Goal: Transaction & Acquisition: Purchase product/service

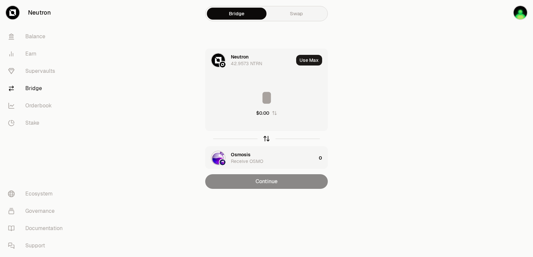
click at [265, 139] on icon "button" at bounding box center [266, 138] width 7 height 7
click at [247, 56] on div "Osmosis" at bounding box center [241, 57] width 20 height 7
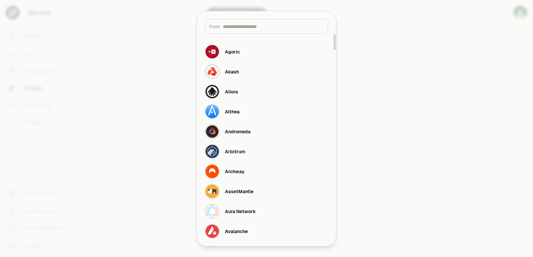
click at [240, 27] on input at bounding box center [273, 26] width 101 height 7
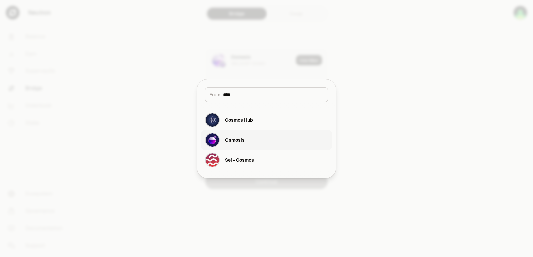
type input "****"
click at [238, 142] on div "Osmosis" at bounding box center [235, 140] width 20 height 7
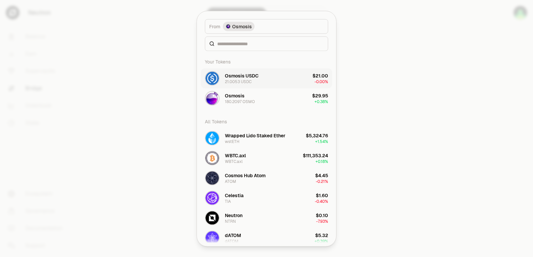
click at [242, 104] on div "Osmosis 180.2097 OSMO" at bounding box center [230, 98] width 50 height 15
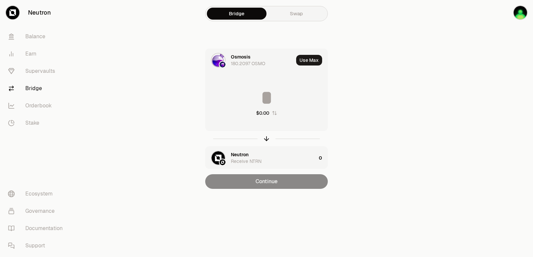
click at [243, 56] on div "Osmosis" at bounding box center [241, 57] width 20 height 7
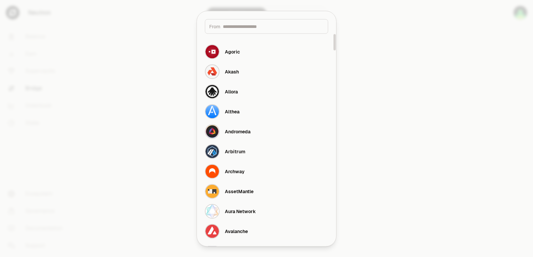
click at [236, 27] on input at bounding box center [273, 26] width 101 height 7
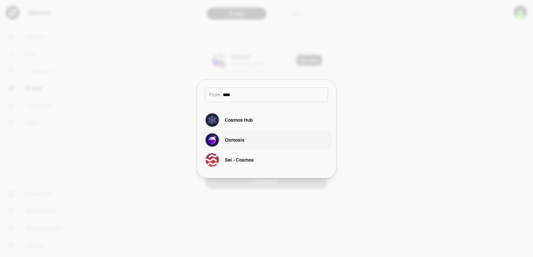
type input "****"
click at [233, 142] on div "Osmosis" at bounding box center [235, 140] width 20 height 7
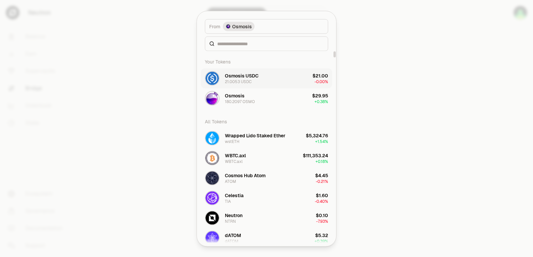
click at [233, 78] on div "Osmosis USDC" at bounding box center [242, 75] width 34 height 7
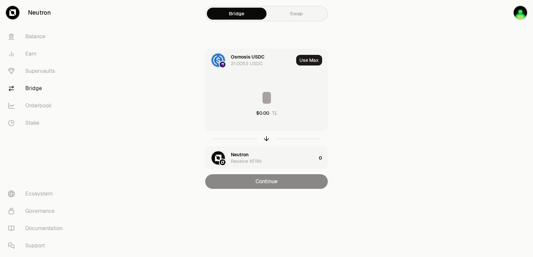
click at [251, 97] on input at bounding box center [266, 98] width 122 height 20
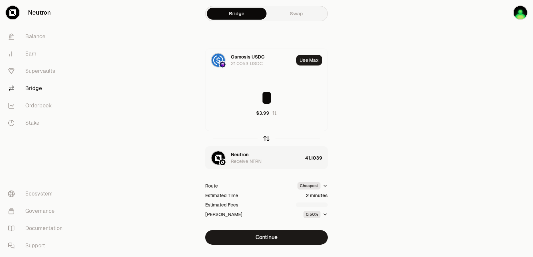
type input "*"
click at [266, 140] on icon "button" at bounding box center [266, 138] width 7 height 7
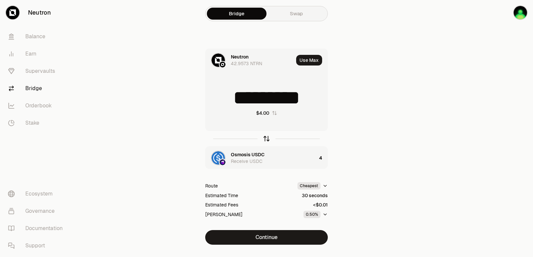
click at [265, 138] on icon "button" at bounding box center [266, 138] width 7 height 7
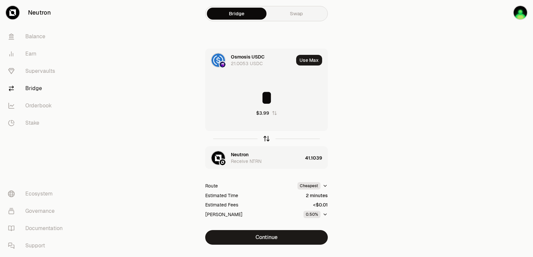
click at [265, 138] on icon "button" at bounding box center [266, 138] width 7 height 7
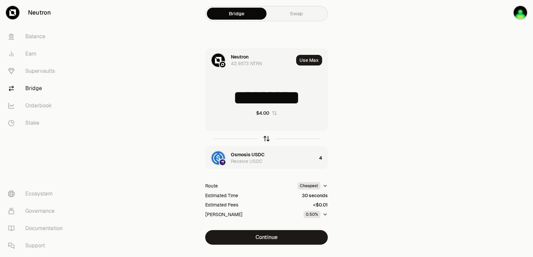
click at [268, 139] on icon "button" at bounding box center [266, 138] width 7 height 7
type input "*"
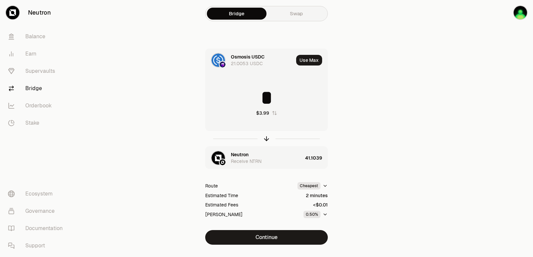
click at [248, 156] on div "Neutron" at bounding box center [240, 154] width 18 height 7
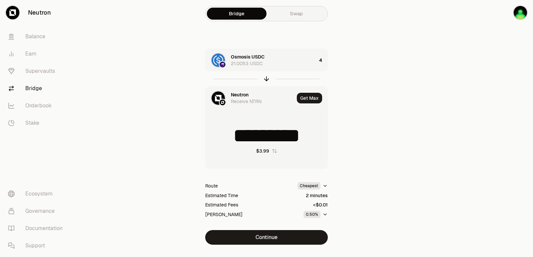
click at [243, 95] on div "Neutron" at bounding box center [240, 95] width 18 height 7
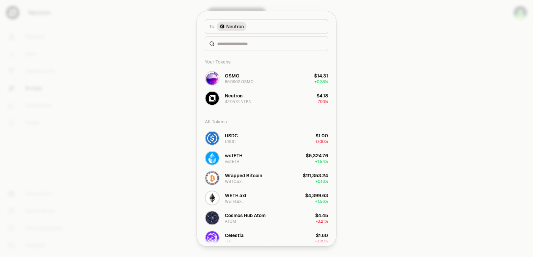
type input "*********"
click at [229, 43] on input at bounding box center [270, 43] width 107 height 7
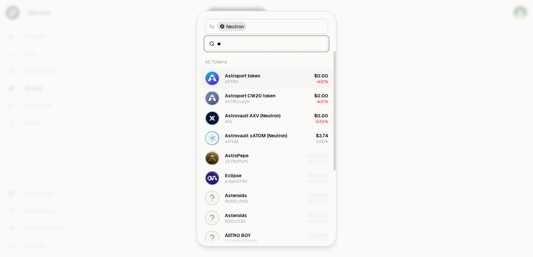
type input "**"
click at [238, 82] on div "Astroport token ASTRO" at bounding box center [242, 78] width 35 height 12
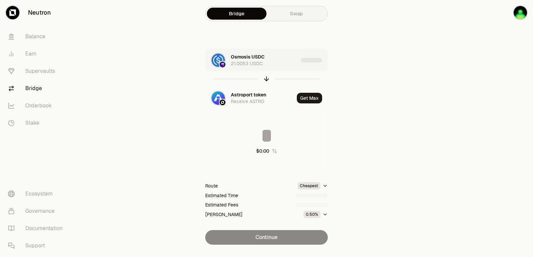
click at [293, 59] on div "Osmosis USDC 21.0053 USDC" at bounding box center [264, 60] width 67 height 13
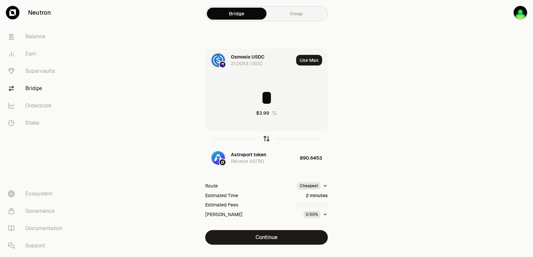
click at [265, 141] on icon "button" at bounding box center [266, 138] width 7 height 7
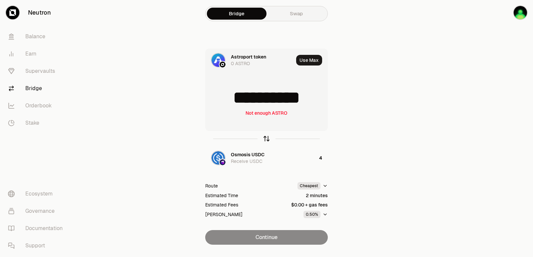
click at [265, 142] on icon "button" at bounding box center [266, 138] width 7 height 7
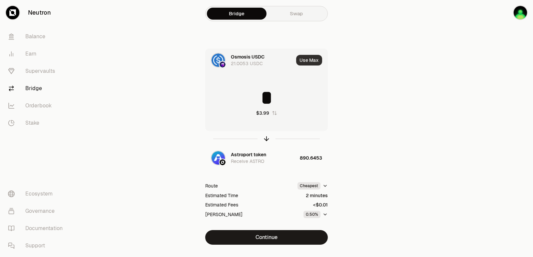
click at [309, 57] on button "Use Max" at bounding box center [309, 60] width 26 height 11
click at [266, 136] on icon "button" at bounding box center [266, 138] width 7 height 7
type input "**********"
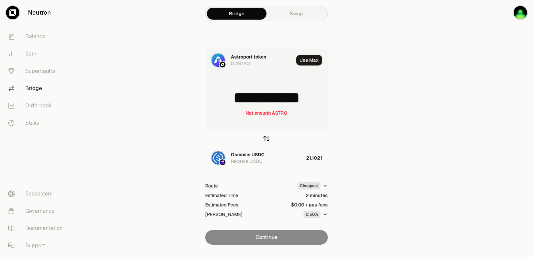
click at [266, 136] on icon "button" at bounding box center [266, 138] width 7 height 7
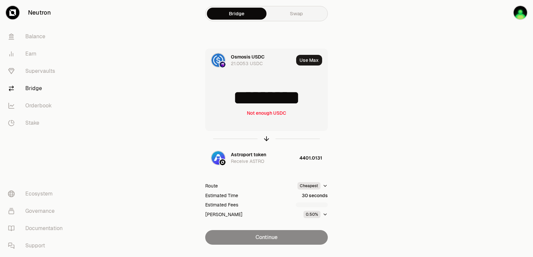
click at [266, 104] on input "*********" at bounding box center [266, 98] width 122 height 20
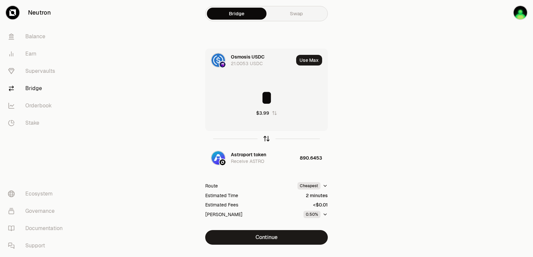
click at [264, 138] on icon "button" at bounding box center [266, 138] width 7 height 7
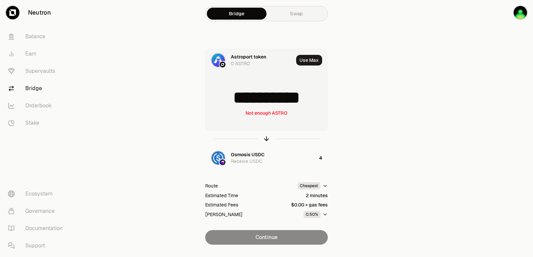
drag, startPoint x: 300, startPoint y: 101, endPoint x: 231, endPoint y: 94, distance: 68.9
click at [231, 94] on input "**********" at bounding box center [266, 98] width 122 height 20
type input "***"
click at [266, 137] on icon "button" at bounding box center [266, 138] width 7 height 7
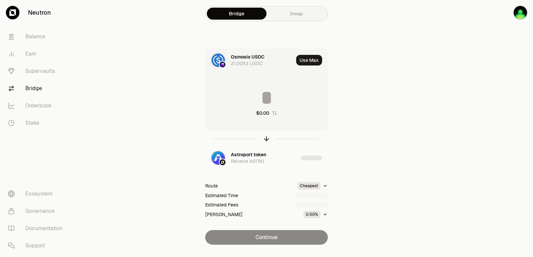
click at [261, 98] on input at bounding box center [266, 98] width 122 height 20
type input "*"
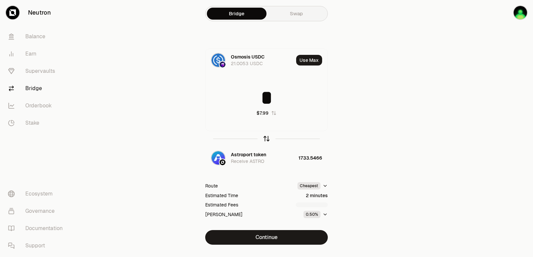
type input "*"
click at [265, 137] on icon "button" at bounding box center [266, 138] width 4 height 2
type input "*"
click at [265, 136] on icon "button" at bounding box center [266, 138] width 7 height 7
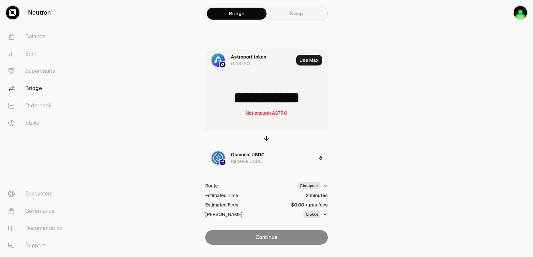
drag, startPoint x: 316, startPoint y: 99, endPoint x: 226, endPoint y: 101, distance: 89.9
click at [226, 101] on input "**********" at bounding box center [266, 98] width 122 height 20
type input "****"
click at [266, 136] on icon "button" at bounding box center [266, 138] width 7 height 7
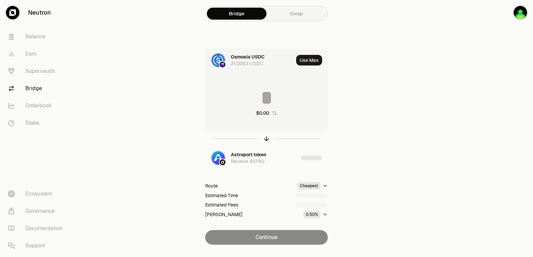
click at [257, 90] on input at bounding box center [266, 98] width 122 height 20
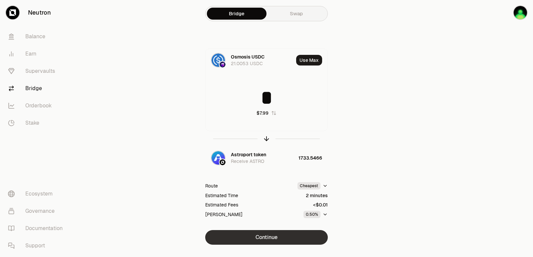
type input "*"
click at [259, 240] on button "Continue" at bounding box center [266, 237] width 122 height 15
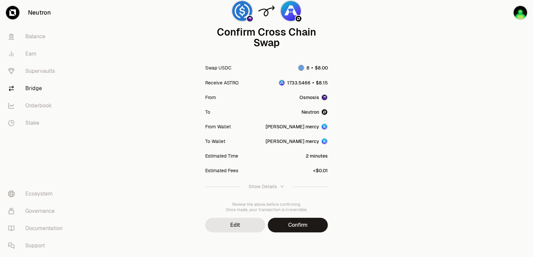
scroll to position [55, 0]
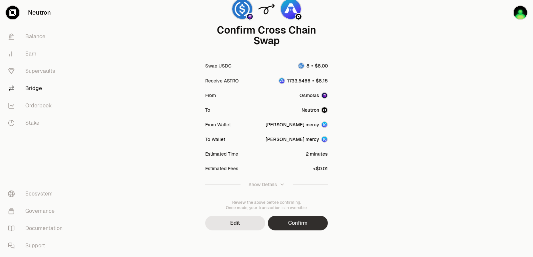
click at [301, 227] on button "Confirm" at bounding box center [298, 223] width 60 height 15
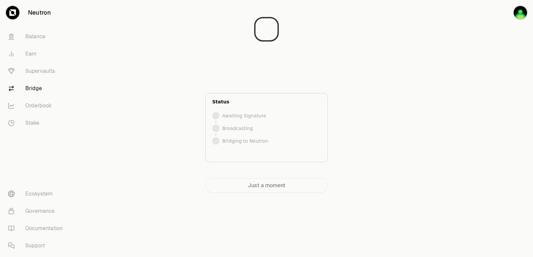
scroll to position [0, 0]
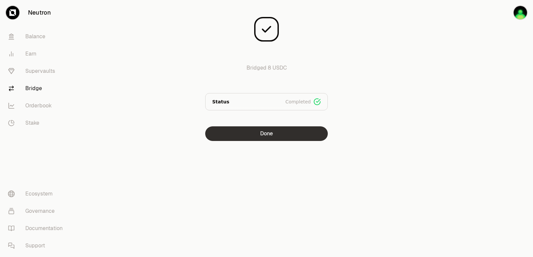
click at [274, 135] on button "Done" at bounding box center [266, 133] width 122 height 15
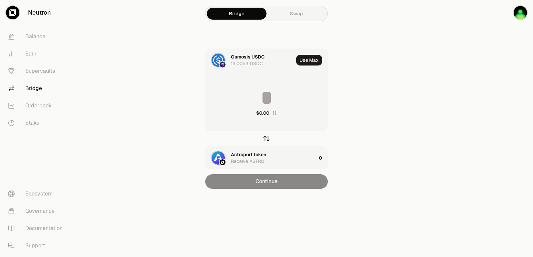
click at [266, 140] on icon "button" at bounding box center [266, 138] width 7 height 7
click at [307, 58] on button "Use Max" at bounding box center [309, 60] width 26 height 11
type input "**********"
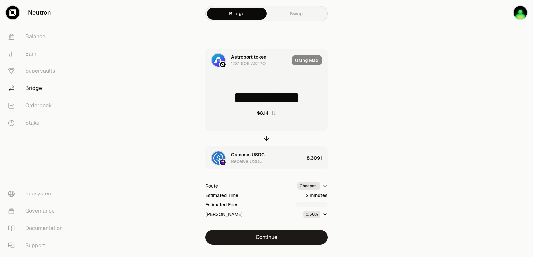
click at [265, 238] on button "Continue" at bounding box center [266, 237] width 122 height 15
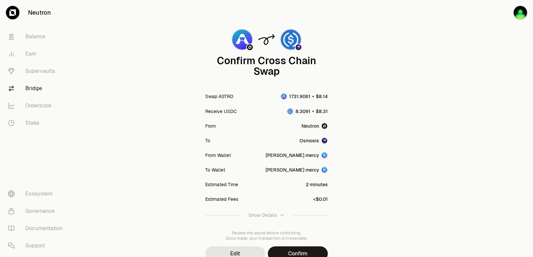
scroll to position [55, 0]
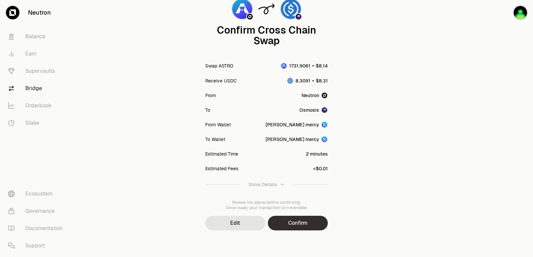
click at [291, 225] on button "Confirm" at bounding box center [298, 223] width 60 height 15
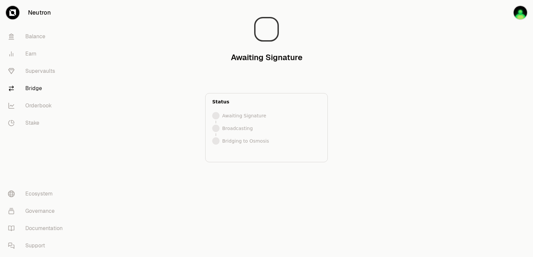
scroll to position [0, 0]
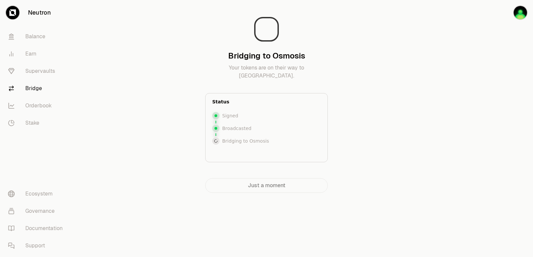
click at [474, 133] on div at bounding box center [495, 110] width 75 height 220
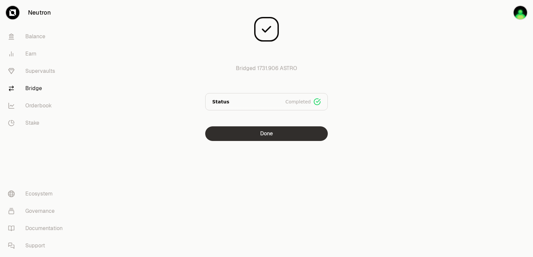
click at [273, 135] on button "Done" at bounding box center [266, 133] width 122 height 15
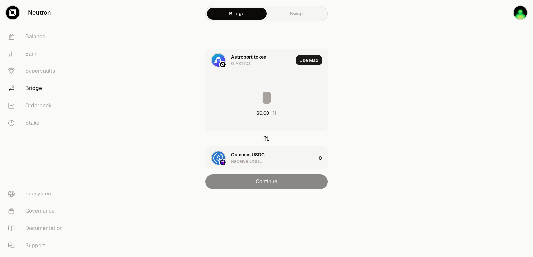
click at [264, 141] on icon "button" at bounding box center [266, 138] width 7 height 7
click at [270, 98] on input at bounding box center [266, 98] width 122 height 20
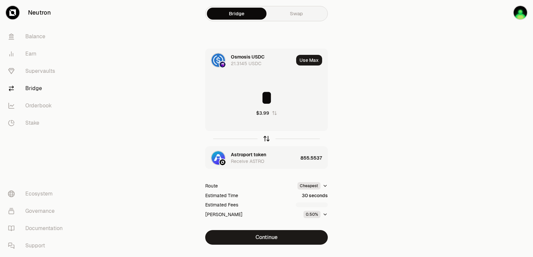
click at [267, 139] on icon "button" at bounding box center [266, 138] width 7 height 7
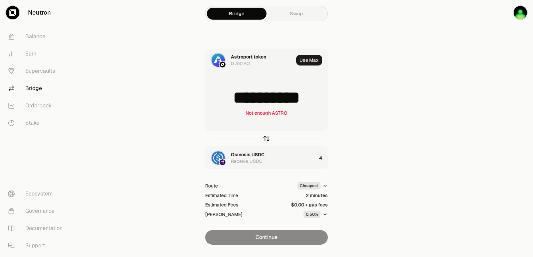
click at [267, 139] on icon "button" at bounding box center [266, 138] width 7 height 7
type input "*"
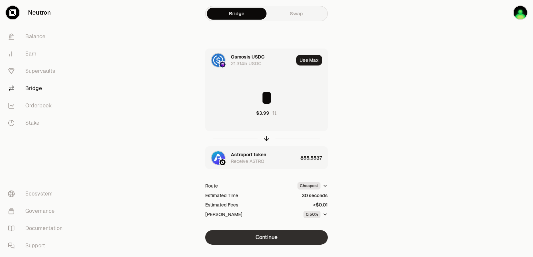
click at [270, 235] on button "Continue" at bounding box center [266, 237] width 122 height 15
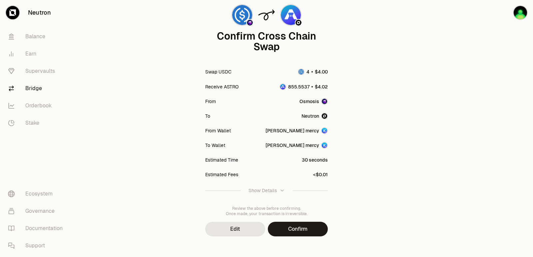
scroll to position [55, 0]
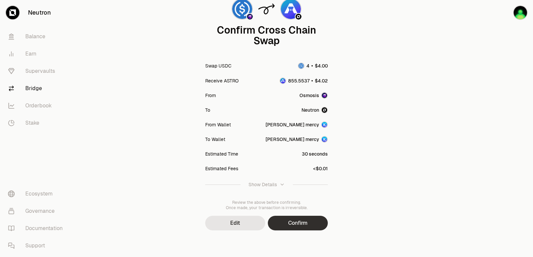
click at [305, 226] on button "Confirm" at bounding box center [298, 223] width 60 height 15
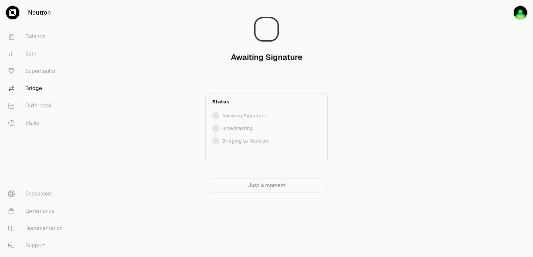
scroll to position [0, 0]
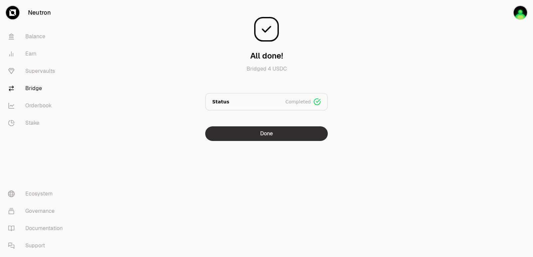
click at [266, 133] on button "Done" at bounding box center [266, 133] width 122 height 15
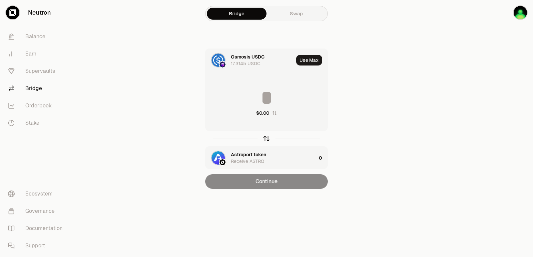
click at [267, 142] on icon "button" at bounding box center [266, 138] width 7 height 7
click at [304, 60] on button "Use Max" at bounding box center [309, 60] width 26 height 11
type input "**********"
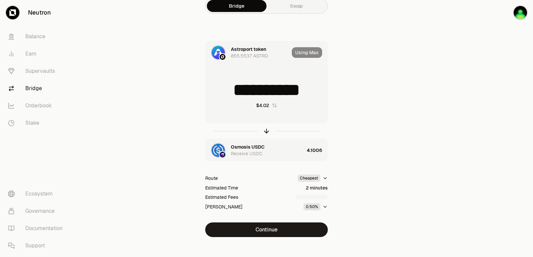
scroll to position [14, 0]
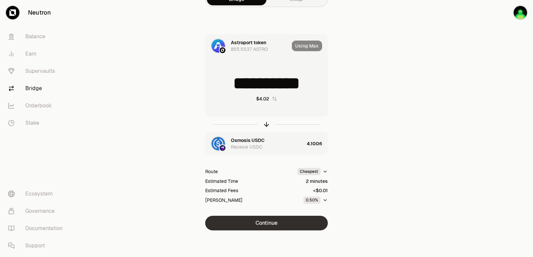
click at [270, 225] on button "Continue" at bounding box center [266, 223] width 122 height 15
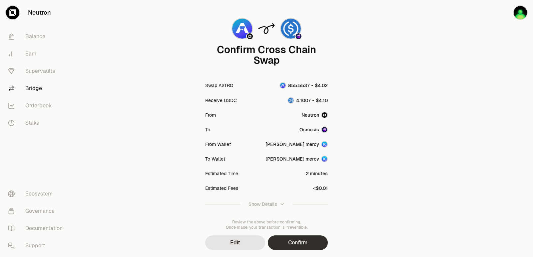
scroll to position [55, 0]
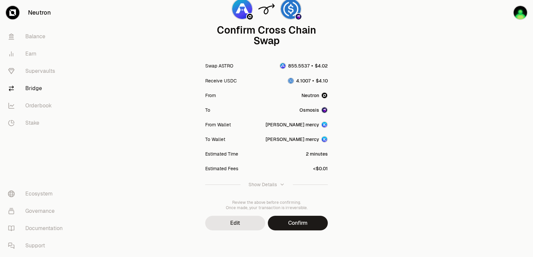
click at [293, 225] on button "Confirm" at bounding box center [298, 223] width 60 height 15
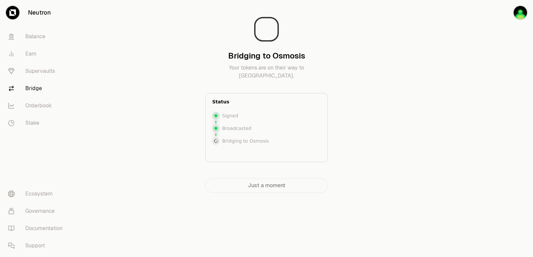
click at [480, 104] on div at bounding box center [495, 110] width 75 height 220
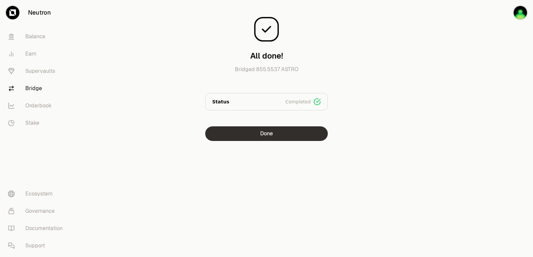
click at [244, 133] on button "Done" at bounding box center [266, 133] width 122 height 15
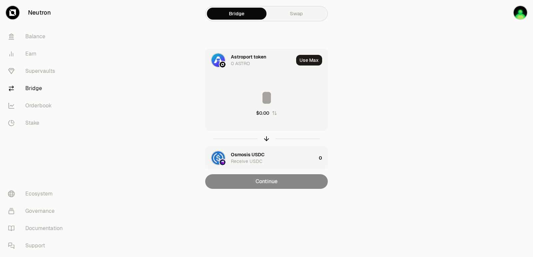
drag, startPoint x: 265, startPoint y: 139, endPoint x: 272, endPoint y: 123, distance: 17.9
click at [265, 139] on icon "button" at bounding box center [266, 138] width 7 height 7
click at [309, 59] on button "Use Max" at bounding box center [309, 60] width 26 height 11
type input "*********"
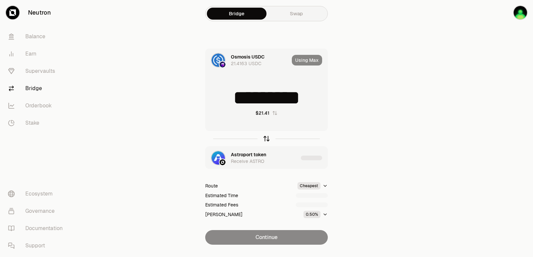
click at [266, 140] on icon "button" at bounding box center [266, 138] width 7 height 7
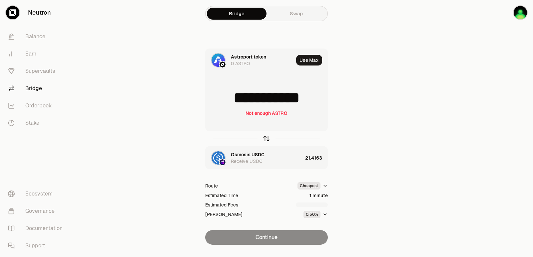
click at [266, 141] on icon "button" at bounding box center [266, 138] width 7 height 7
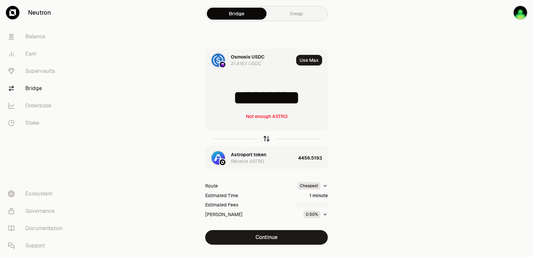
click at [266, 141] on icon "button" at bounding box center [266, 139] width 0 height 4
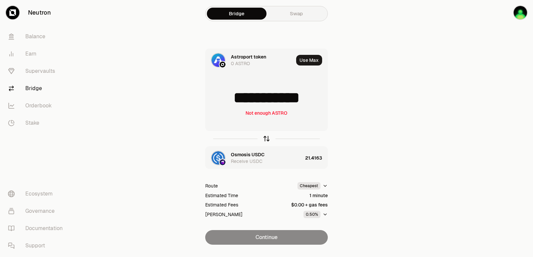
drag, startPoint x: 265, startPoint y: 141, endPoint x: 264, endPoint y: 137, distance: 3.8
click at [265, 141] on icon "button" at bounding box center [266, 138] width 7 height 7
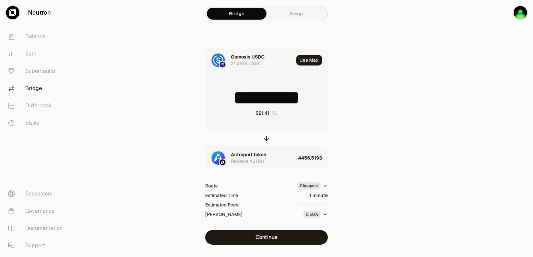
click at [255, 99] on input "*********" at bounding box center [266, 98] width 122 height 20
click at [266, 140] on icon "button" at bounding box center [266, 138] width 7 height 7
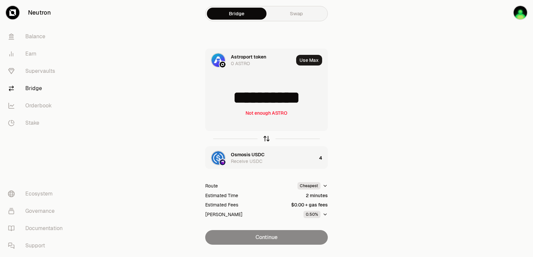
click at [266, 141] on icon "button" at bounding box center [266, 138] width 7 height 7
type input "*"
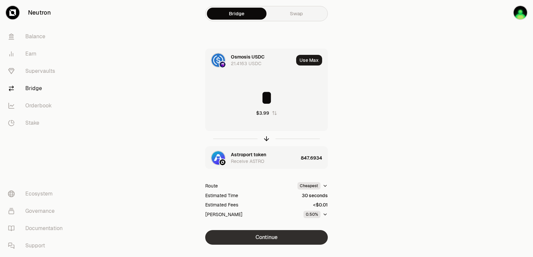
click at [272, 239] on button "Continue" at bounding box center [266, 237] width 122 height 15
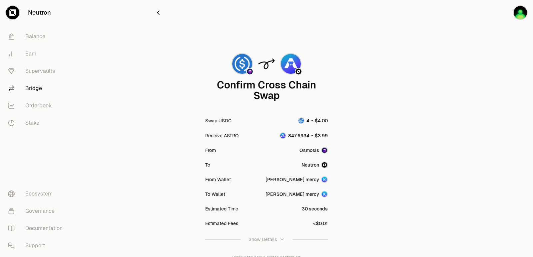
scroll to position [55, 0]
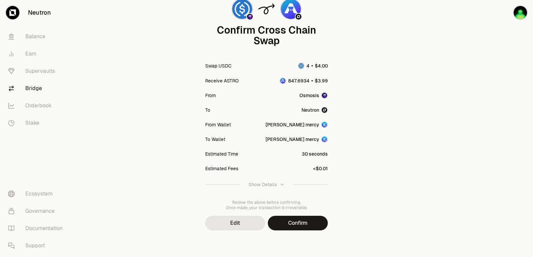
click at [287, 229] on button "Confirm" at bounding box center [298, 223] width 60 height 15
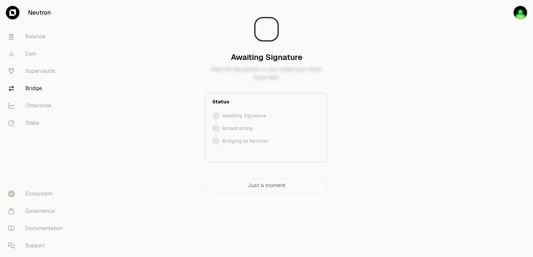
scroll to position [0, 0]
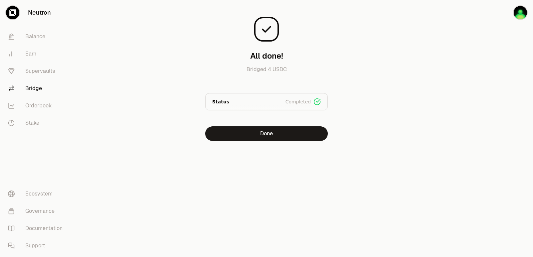
click at [467, 118] on div at bounding box center [495, 84] width 75 height 168
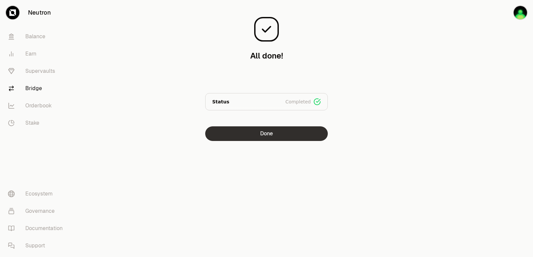
click at [287, 139] on button "Done" at bounding box center [266, 133] width 122 height 15
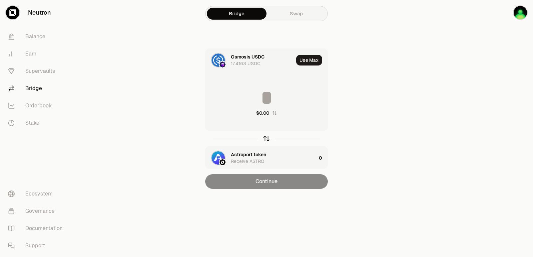
click at [265, 135] on div at bounding box center [266, 138] width 122 height 15
click at [266, 138] on icon "button" at bounding box center [266, 138] width 7 height 7
click at [308, 60] on button "Use Max" at bounding box center [309, 60] width 26 height 11
type input "**********"
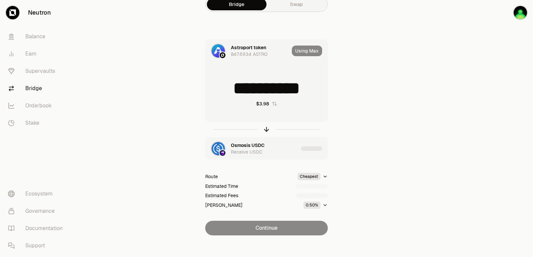
scroll to position [14, 0]
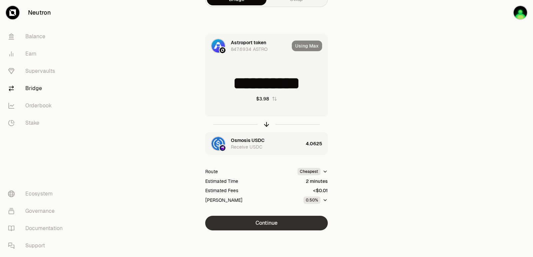
click at [266, 224] on button "Continue" at bounding box center [266, 223] width 122 height 15
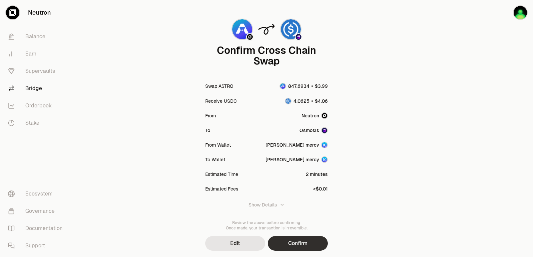
scroll to position [55, 0]
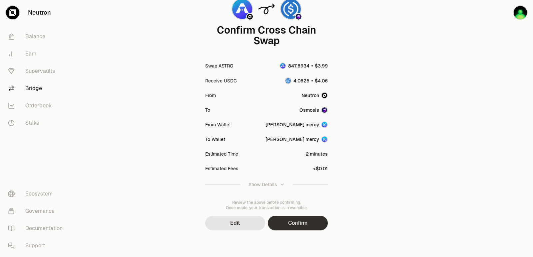
click at [291, 221] on button "Confirm" at bounding box center [298, 223] width 60 height 15
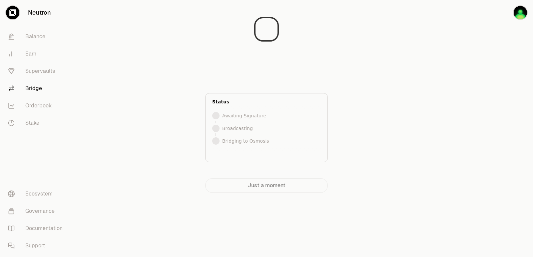
scroll to position [0, 0]
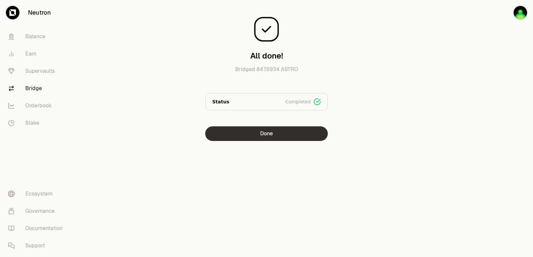
click at [269, 134] on button "Done" at bounding box center [266, 133] width 122 height 15
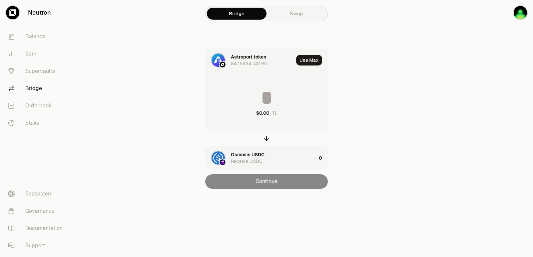
drag, startPoint x: 264, startPoint y: 140, endPoint x: 268, endPoint y: 133, distance: 8.1
click at [265, 140] on icon "button" at bounding box center [266, 138] width 7 height 7
click at [266, 139] on icon "button" at bounding box center [266, 138] width 7 height 7
click at [260, 95] on input at bounding box center [266, 98] width 122 height 20
drag, startPoint x: 265, startPoint y: 140, endPoint x: 257, endPoint y: 128, distance: 14.0
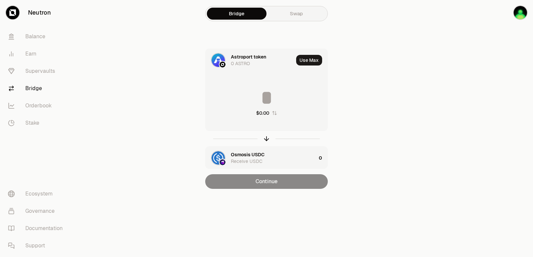
click at [265, 140] on icon "button" at bounding box center [266, 138] width 7 height 7
click at [246, 97] on input at bounding box center [266, 98] width 122 height 20
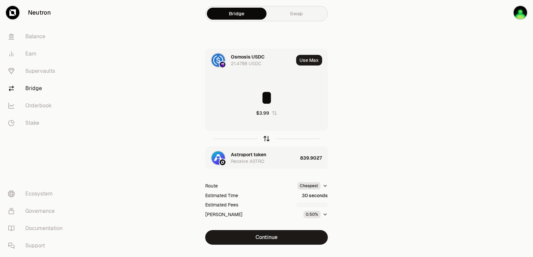
click at [265, 137] on icon "button" at bounding box center [266, 138] width 7 height 7
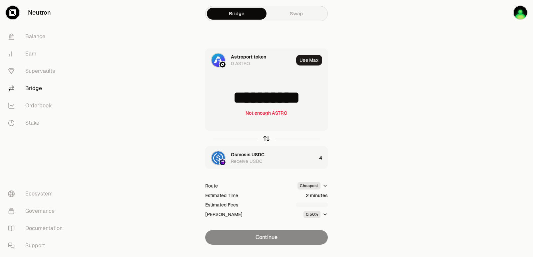
click at [265, 137] on icon "button" at bounding box center [266, 138] width 7 height 7
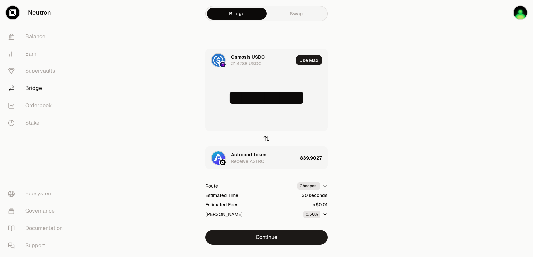
type input "*"
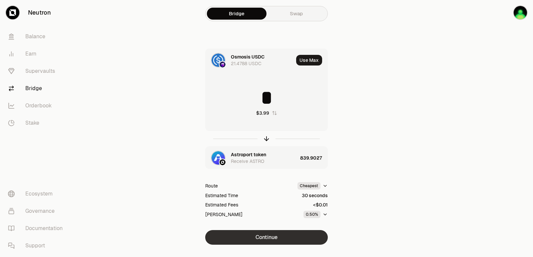
click at [260, 234] on button "Continue" at bounding box center [266, 237] width 122 height 15
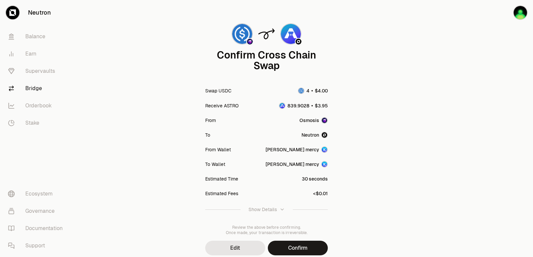
scroll to position [55, 0]
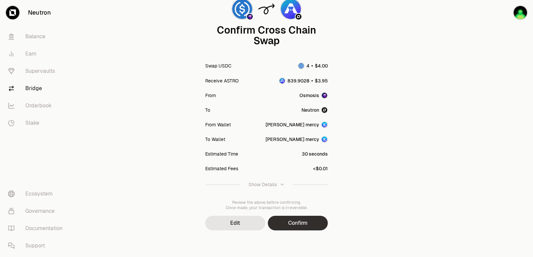
click at [302, 221] on button "Confirm" at bounding box center [298, 223] width 60 height 15
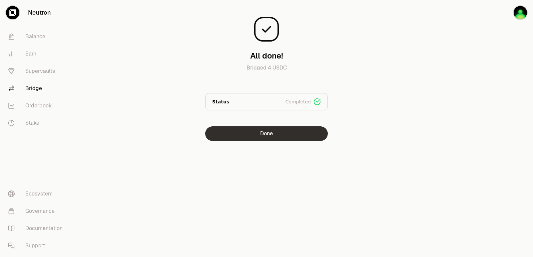
click at [271, 134] on button "Done" at bounding box center [266, 133] width 122 height 15
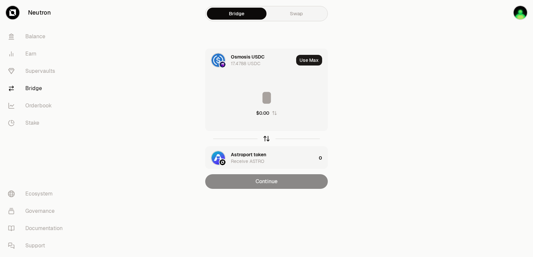
click at [268, 140] on icon "button" at bounding box center [266, 138] width 7 height 7
click at [303, 60] on button "Use Max" at bounding box center [309, 60] width 26 height 11
type input "**********"
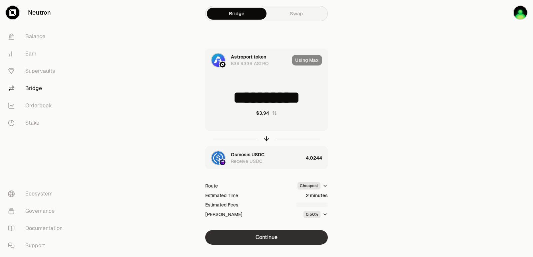
click at [267, 238] on button "Continue" at bounding box center [266, 237] width 122 height 15
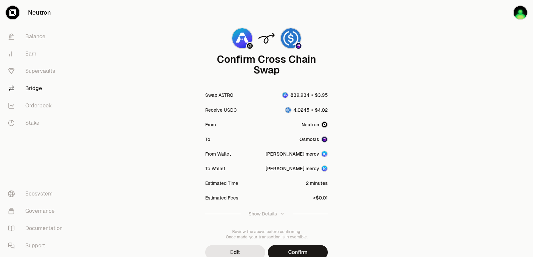
scroll to position [55, 0]
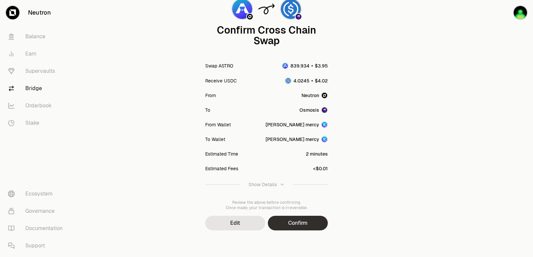
click at [287, 226] on button "Confirm" at bounding box center [298, 223] width 60 height 15
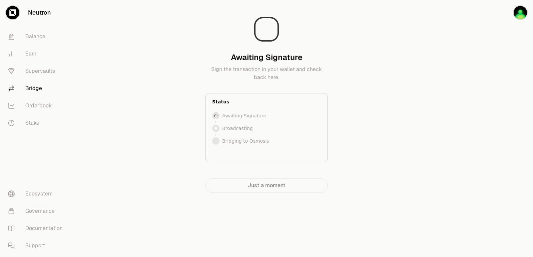
scroll to position [0, 0]
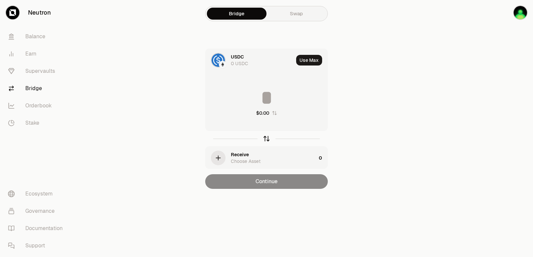
click at [263, 138] on icon "button" at bounding box center [266, 138] width 7 height 7
click at [233, 57] on div "USDC" at bounding box center [237, 57] width 13 height 7
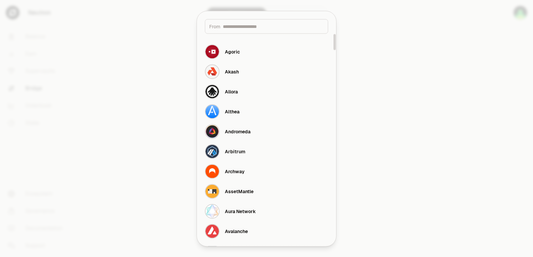
click at [253, 27] on input at bounding box center [273, 26] width 101 height 7
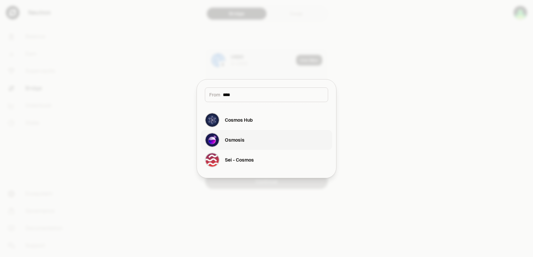
type input "****"
click at [251, 144] on button "Osmosis" at bounding box center [266, 140] width 131 height 20
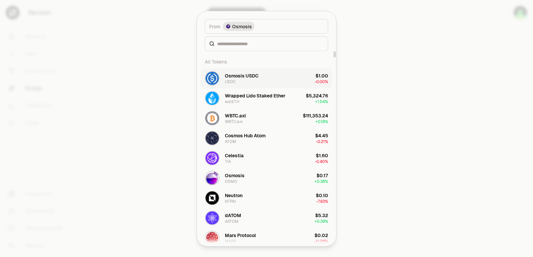
click at [238, 71] on div "Osmosis USDC USDC" at bounding box center [232, 78] width 54 height 15
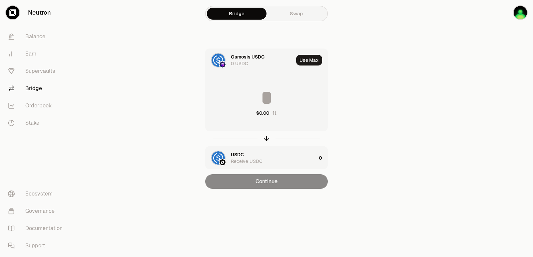
click at [244, 154] on div "USDC Receive USDC" at bounding box center [273, 157] width 85 height 13
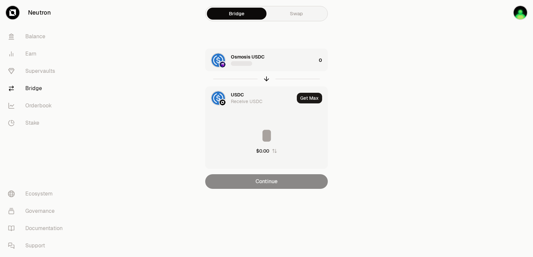
click at [240, 97] on div "USDC" at bounding box center [237, 95] width 13 height 7
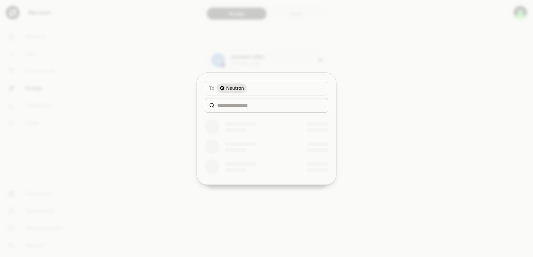
click at [236, 109] on div at bounding box center [266, 105] width 123 height 15
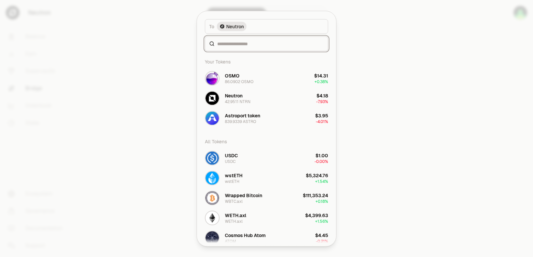
click at [233, 106] on div "To token Select To token. To Neutron Your Tokens OSMO 86.0902 OSMO $14.31 + 0.3…" at bounding box center [266, 128] width 139 height 235
click at [237, 44] on input at bounding box center [270, 43] width 107 height 7
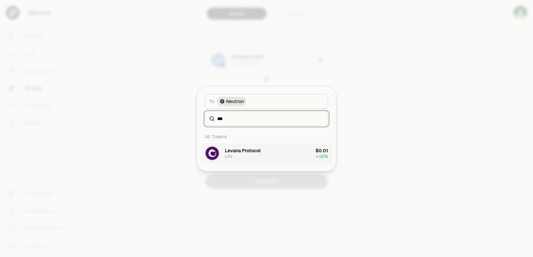
type input "***"
click at [240, 153] on div "Levana Protocol" at bounding box center [243, 150] width 36 height 7
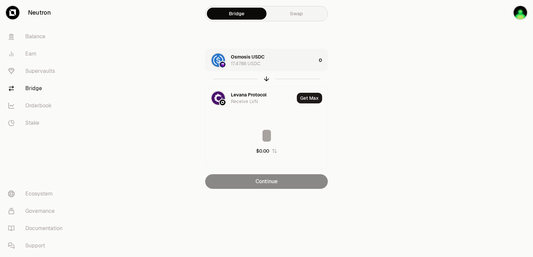
click at [278, 64] on div "Osmosis USDC 17.4788 USDC" at bounding box center [273, 60] width 85 height 13
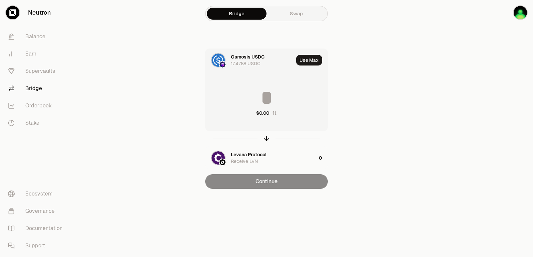
click at [268, 99] on input at bounding box center [266, 98] width 122 height 20
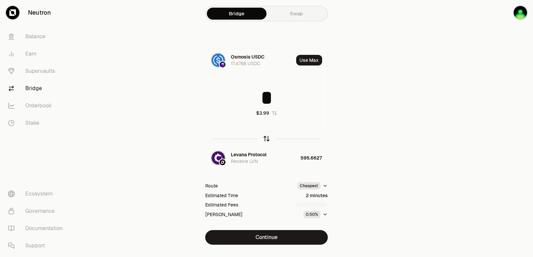
type input "*"
click at [267, 138] on icon "button" at bounding box center [266, 138] width 7 height 7
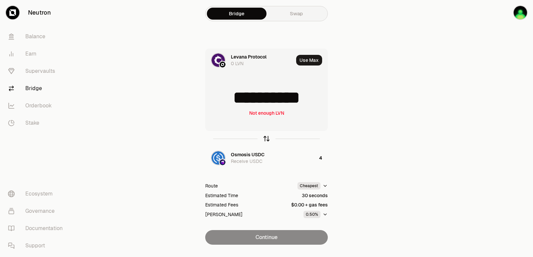
click at [267, 138] on icon "button" at bounding box center [266, 138] width 7 height 7
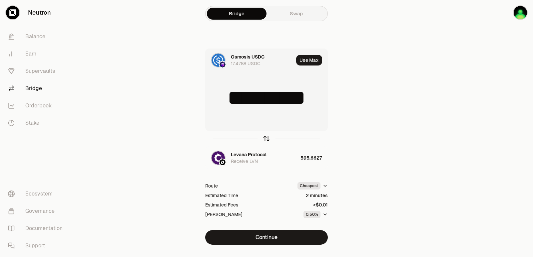
type input "*"
click at [247, 151] on div "Levana Protocol" at bounding box center [249, 154] width 36 height 7
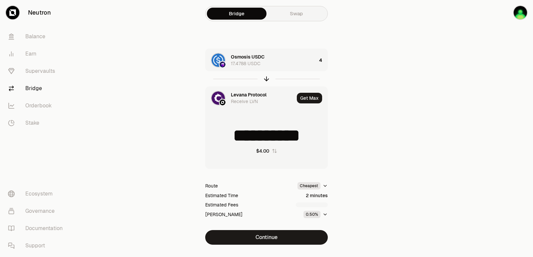
click at [254, 90] on div "Levana Protocol Receive LVN" at bounding box center [249, 98] width 89 height 23
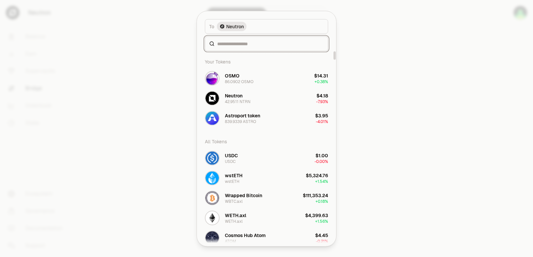
click at [241, 42] on input at bounding box center [270, 43] width 107 height 7
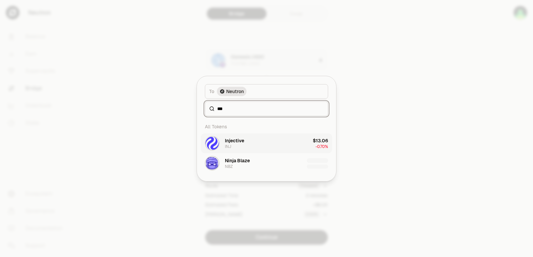
type input "***"
click at [247, 151] on button "Injective INJ $13.06 -0.70%" at bounding box center [266, 143] width 131 height 20
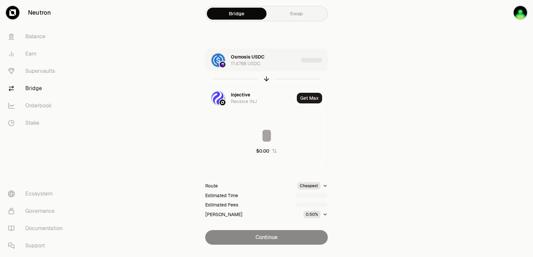
type input "**********"
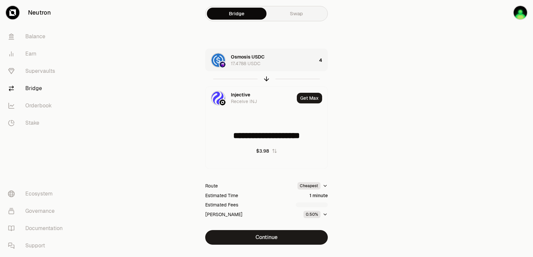
click at [278, 62] on div "Osmosis USDC 17.4788 USDC" at bounding box center [274, 60] width 86 height 13
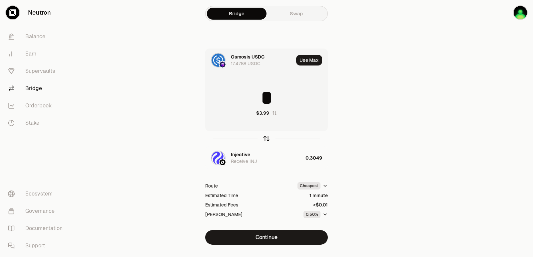
click at [268, 140] on icon "button" at bounding box center [266, 138] width 7 height 7
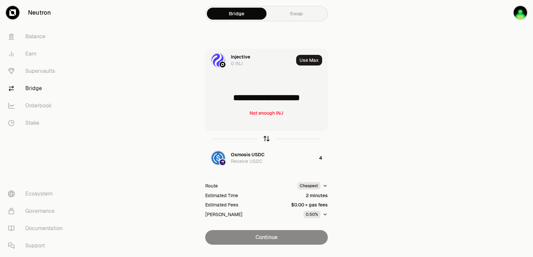
click at [264, 139] on icon "button" at bounding box center [266, 138] width 7 height 7
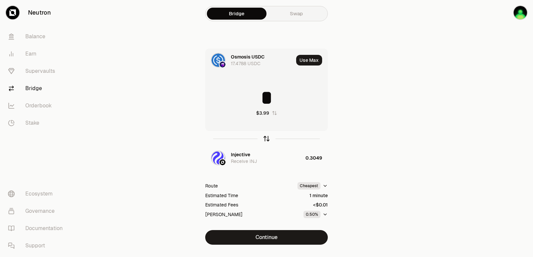
click at [264, 139] on icon "button" at bounding box center [266, 138] width 7 height 7
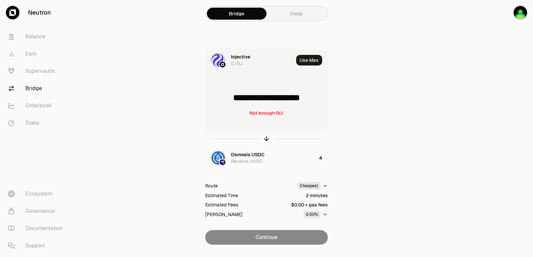
drag, startPoint x: 292, startPoint y: 100, endPoint x: 232, endPoint y: 100, distance: 59.6
click at [232, 100] on input "**********" at bounding box center [266, 98] width 122 height 20
type input "******"
click at [265, 139] on icon "button" at bounding box center [266, 138] width 7 height 7
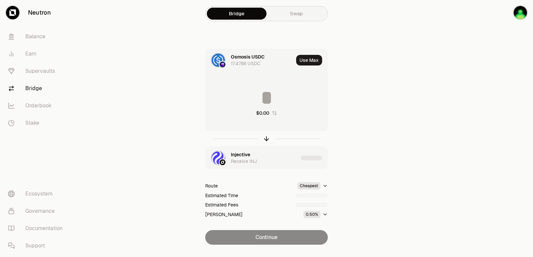
type input "********"
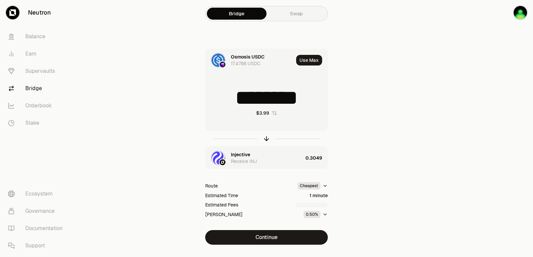
click at [239, 151] on div "Injective" at bounding box center [240, 154] width 19 height 7
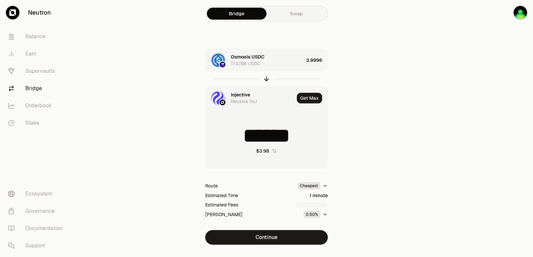
click at [244, 96] on div "Injective" at bounding box center [240, 95] width 19 height 7
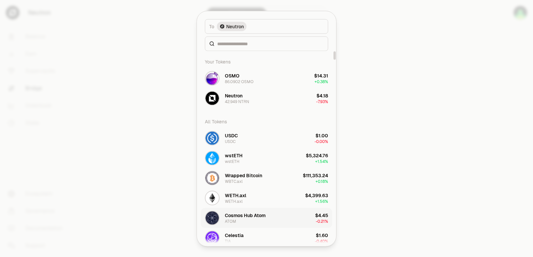
click at [243, 214] on div "Cosmos Hub Atom" at bounding box center [245, 215] width 41 height 7
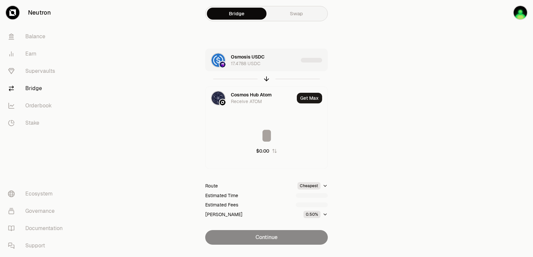
click at [288, 63] on div "Osmosis USDC 17.4788 USDC" at bounding box center [264, 60] width 67 height 13
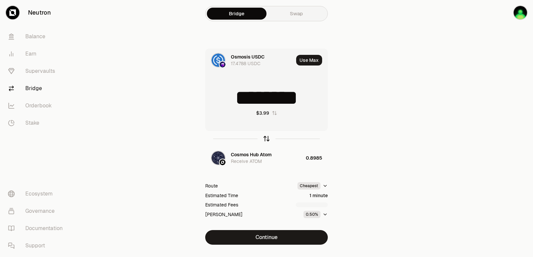
click at [266, 138] on icon "button" at bounding box center [266, 138] width 7 height 7
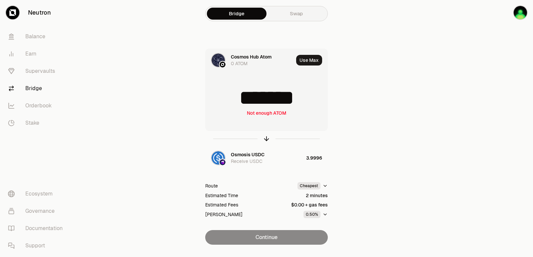
drag, startPoint x: 314, startPoint y: 99, endPoint x: 262, endPoint y: 99, distance: 51.6
click at [262, 99] on input "*******" at bounding box center [266, 98] width 122 height 20
type input "******"
click at [267, 138] on icon "button" at bounding box center [266, 138] width 7 height 7
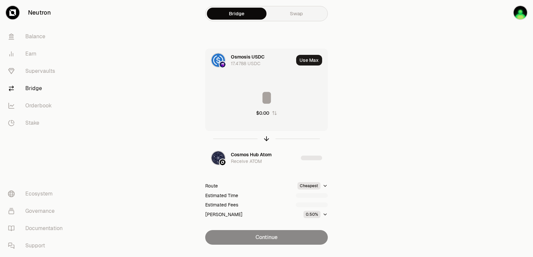
click at [259, 98] on input at bounding box center [266, 98] width 122 height 20
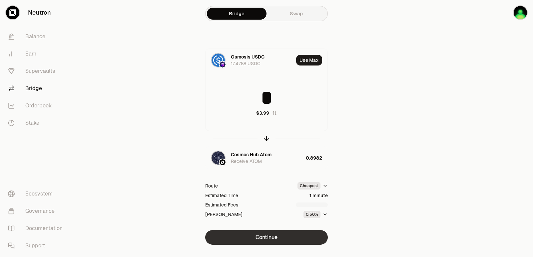
type input "*"
click at [264, 235] on button "Continue" at bounding box center [266, 237] width 122 height 15
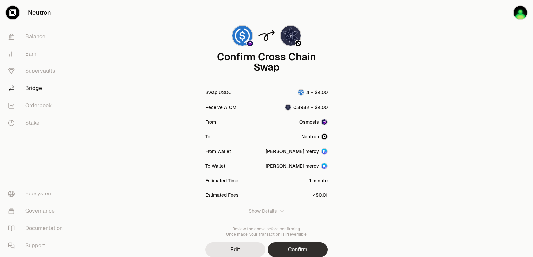
scroll to position [55, 0]
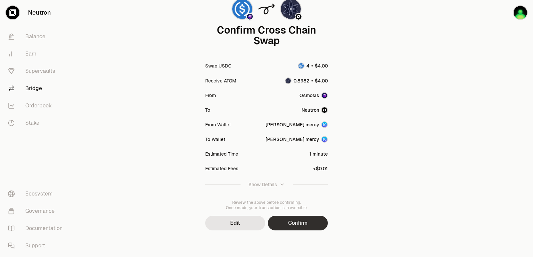
click at [293, 226] on button "Confirm" at bounding box center [298, 223] width 60 height 15
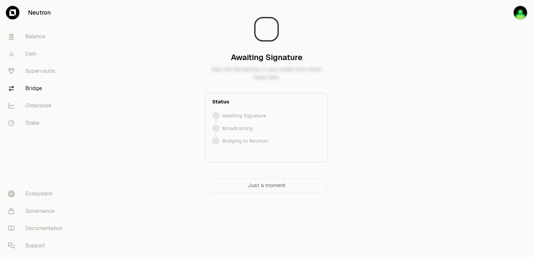
scroll to position [0, 0]
